Goal: Task Accomplishment & Management: Use online tool/utility

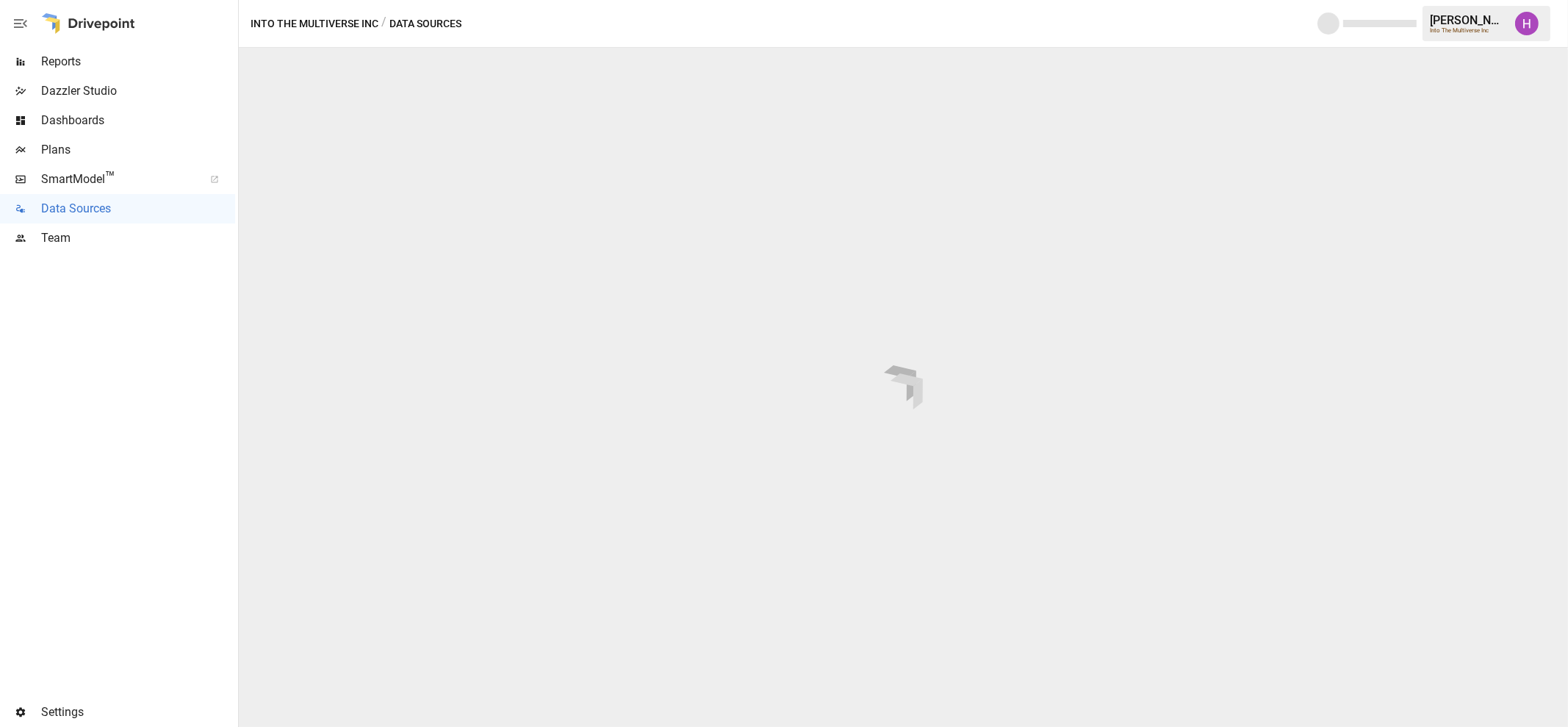
click at [56, 238] on span "Team" at bounding box center [138, 238] width 194 height 18
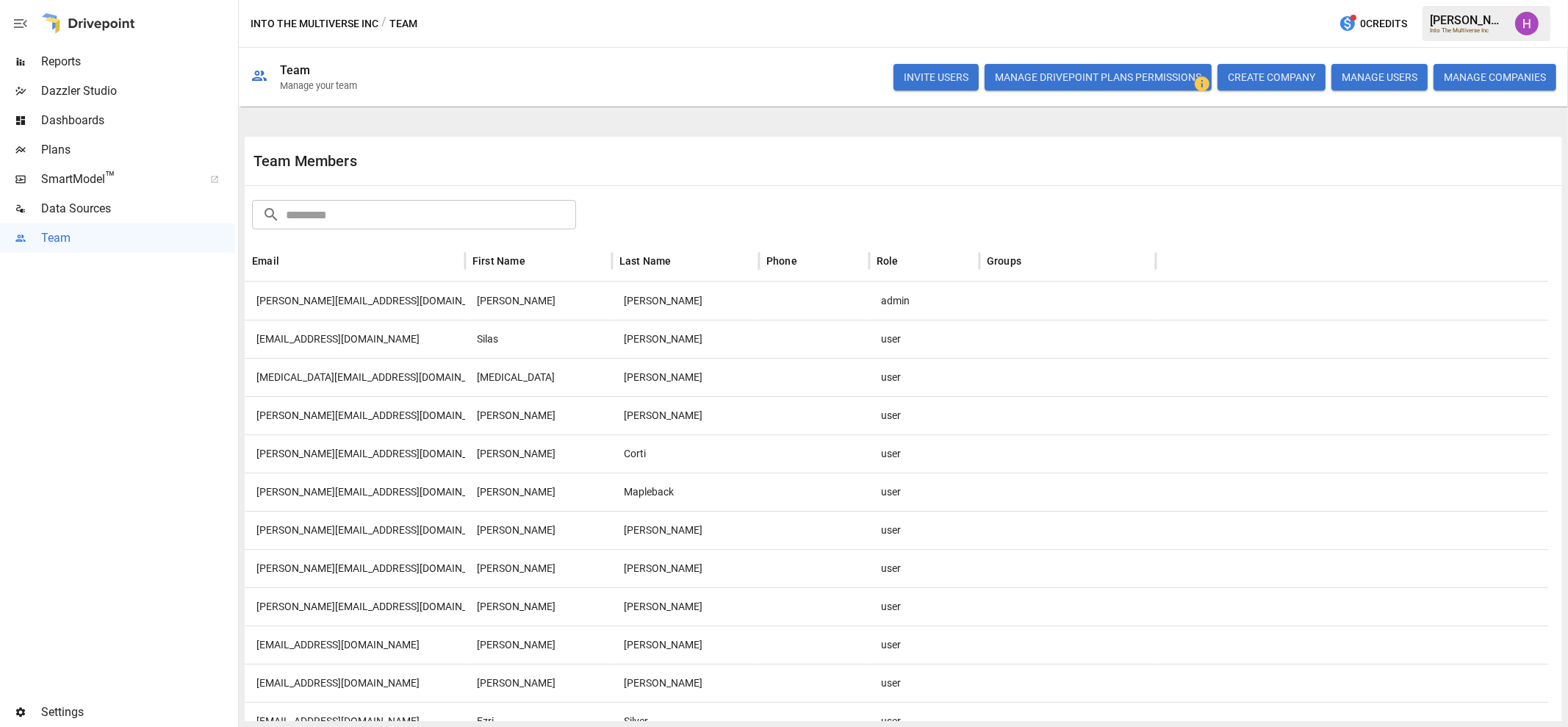
click at [65, 208] on span "Data Sources" at bounding box center [138, 209] width 194 height 18
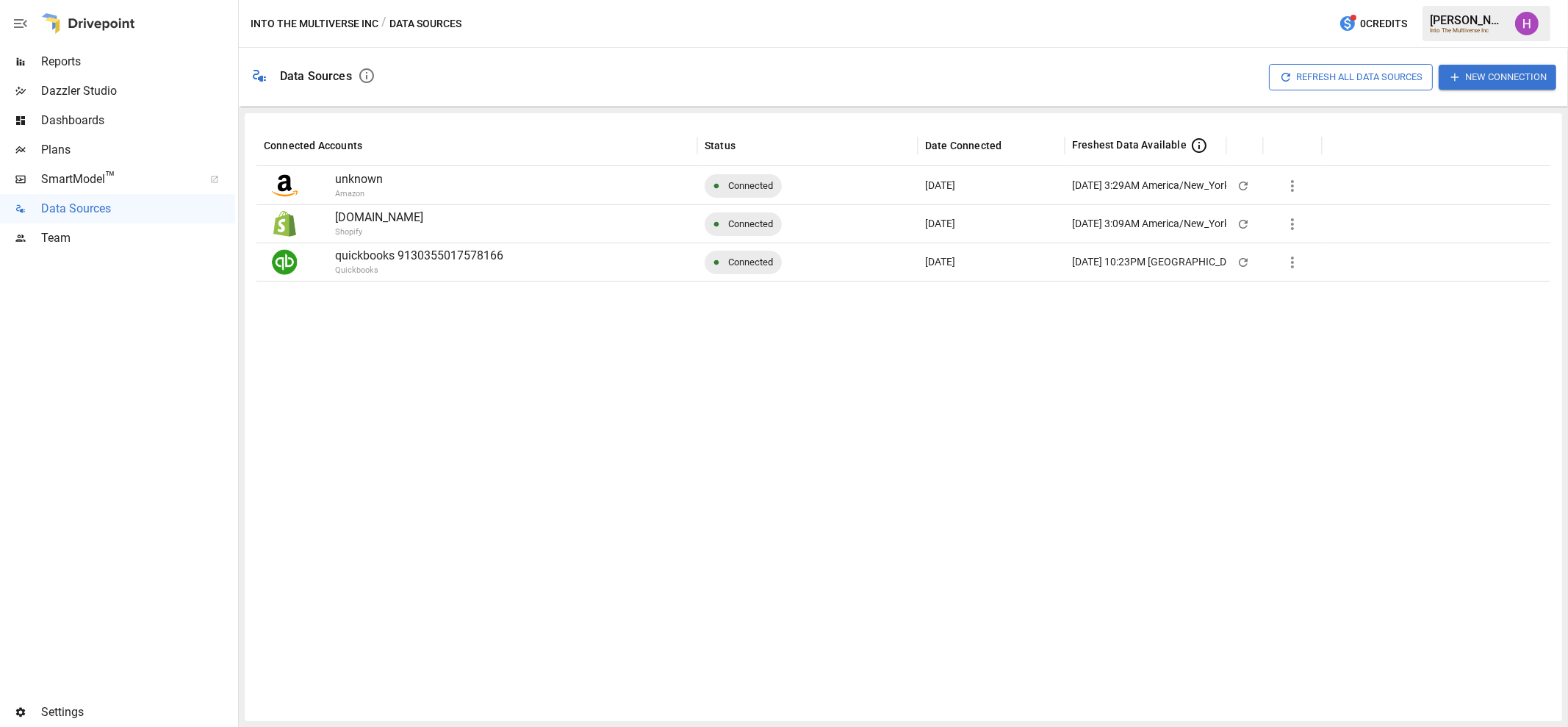
click at [1167, 446] on div at bounding box center [903, 495] width 1294 height 428
click at [1465, 75] on button "New Connection" at bounding box center [1497, 76] width 117 height 24
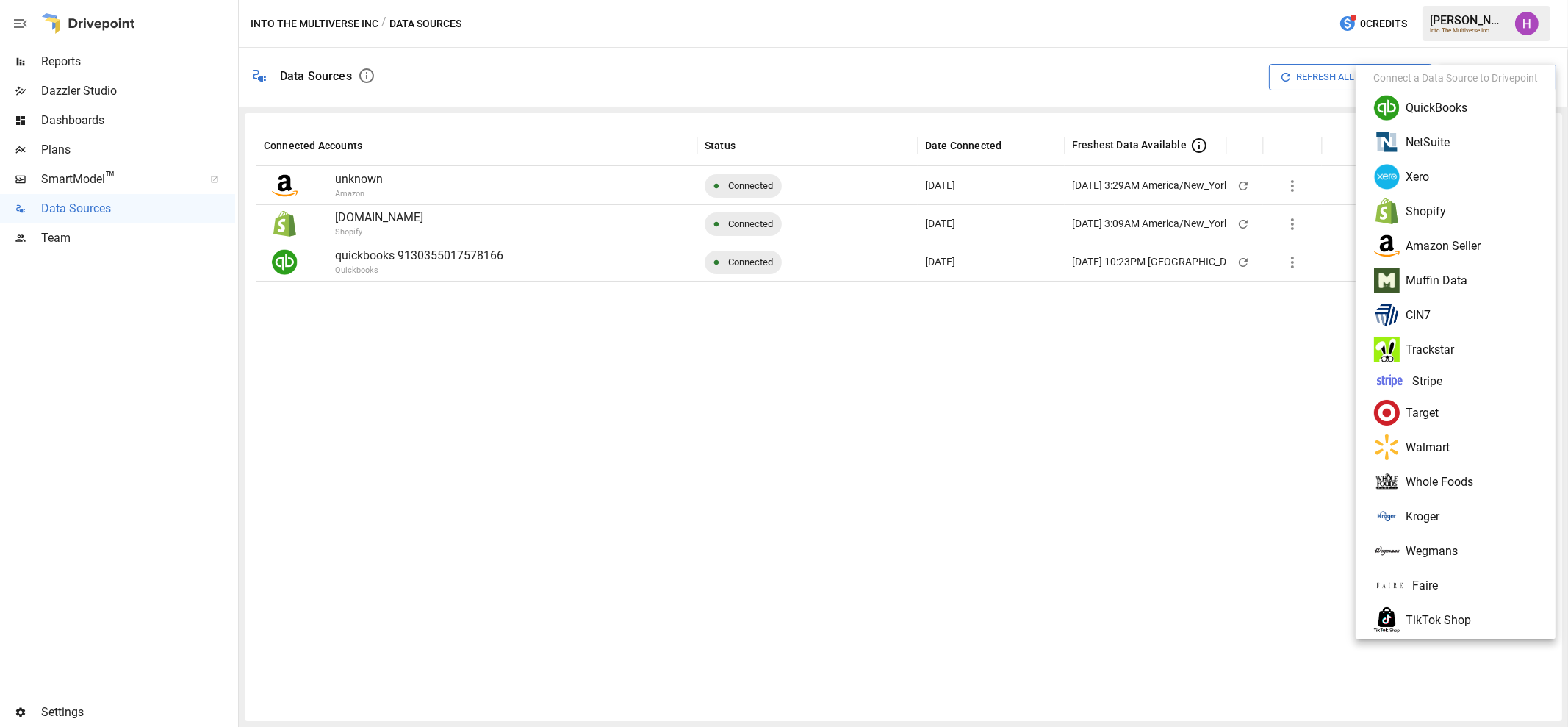
click at [1456, 137] on li "NetSuite" at bounding box center [1456, 142] width 188 height 35
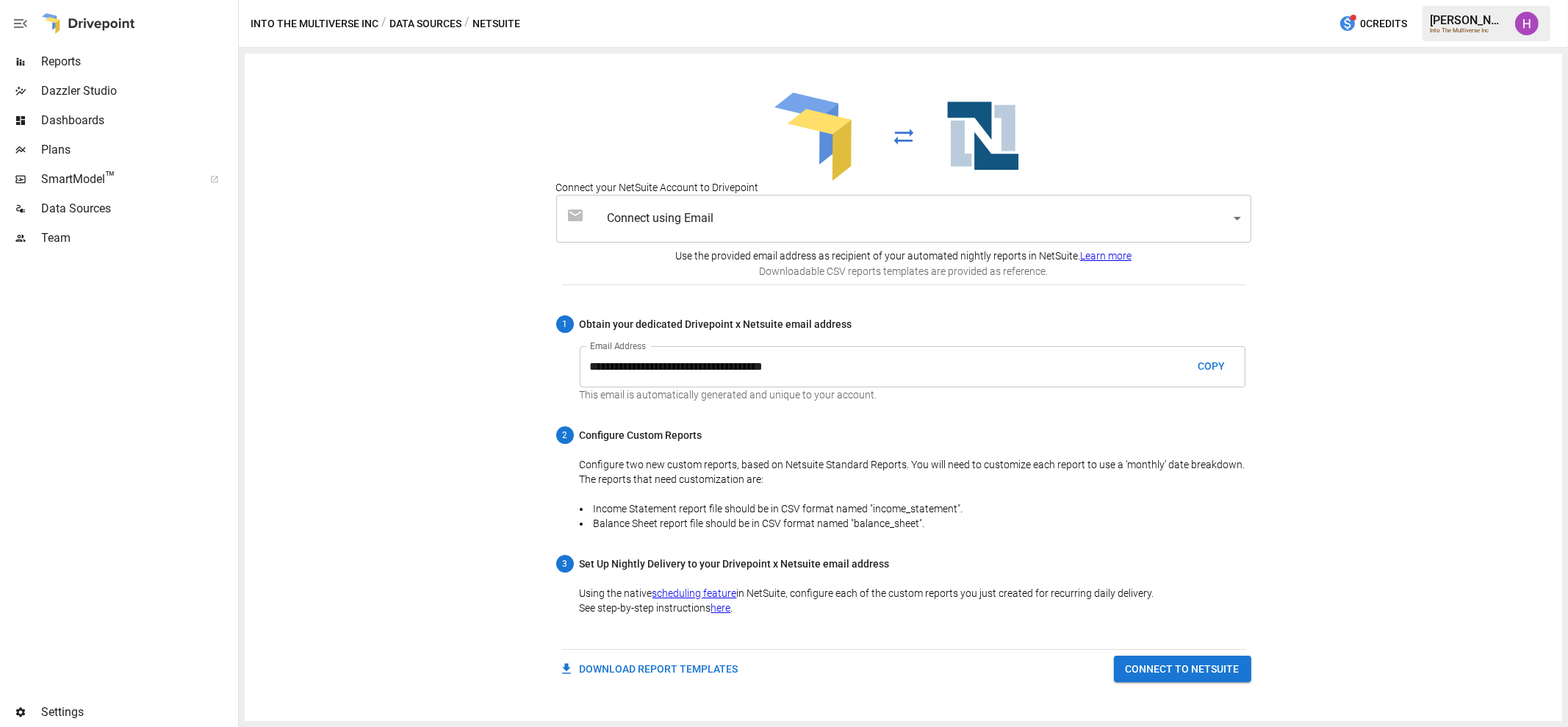
click at [1567, 563] on div "**********" at bounding box center [904, 387] width 1330 height 679
click at [1194, 667] on button "CONNECT TO NETSUITE" at bounding box center [1183, 670] width 137 height 27
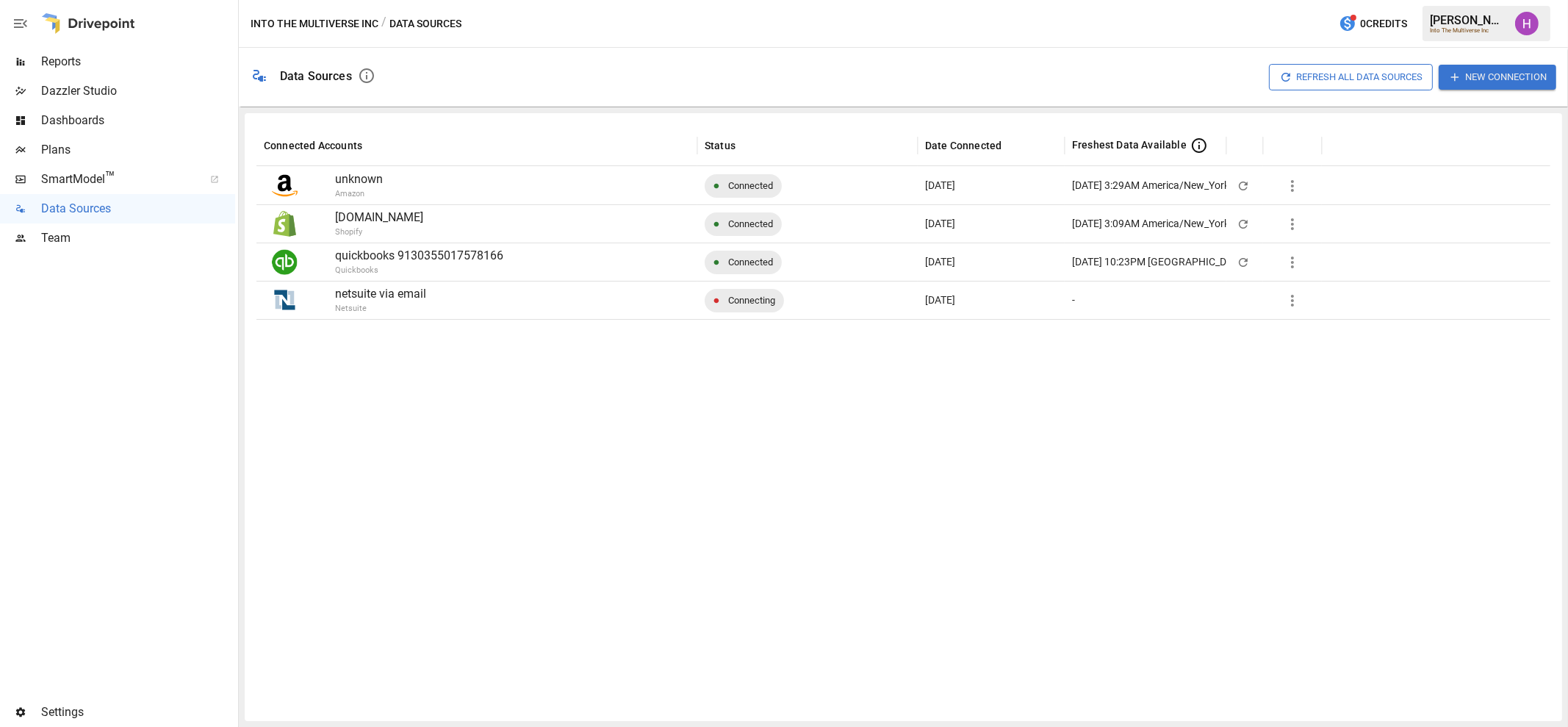
click at [1296, 299] on icon "button" at bounding box center [1293, 301] width 18 height 18
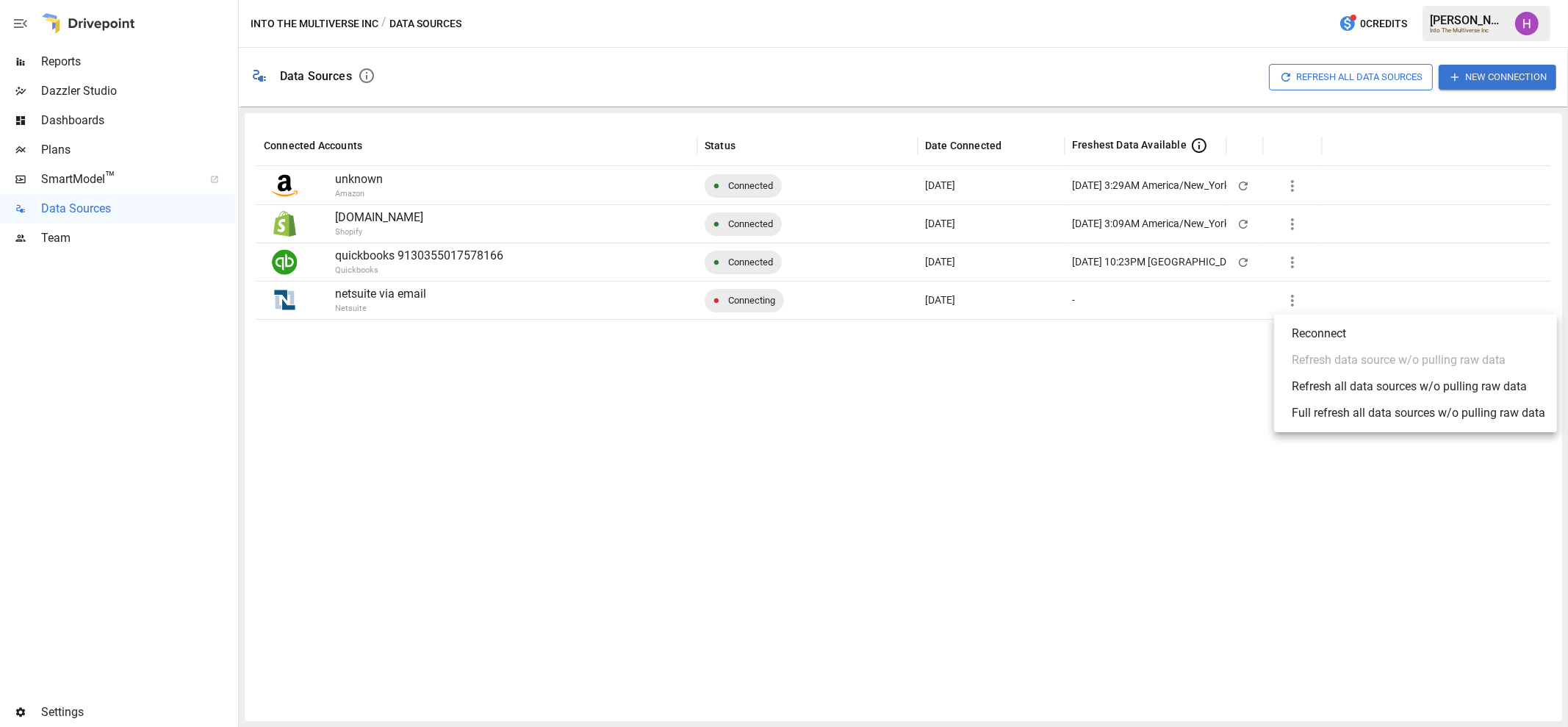
drag, startPoint x: 1317, startPoint y: 326, endPoint x: 1151, endPoint y: 439, distance: 200.8
click at [1151, 439] on div at bounding box center [784, 363] width 1568 height 727
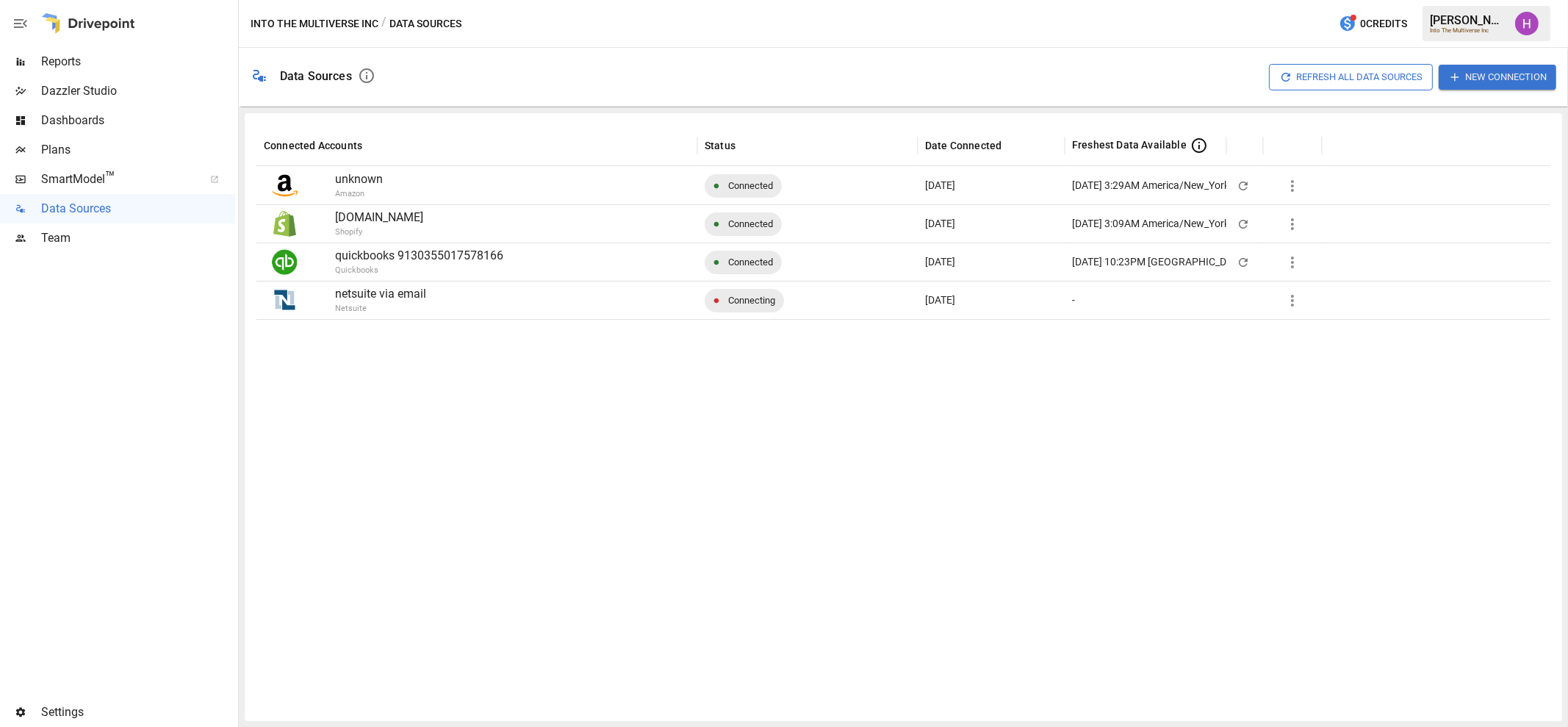
click at [799, 477] on div at bounding box center [903, 515] width 1294 height 391
click at [143, 396] on div at bounding box center [117, 475] width 235 height 445
